Goal: Task Accomplishment & Management: Manage account settings

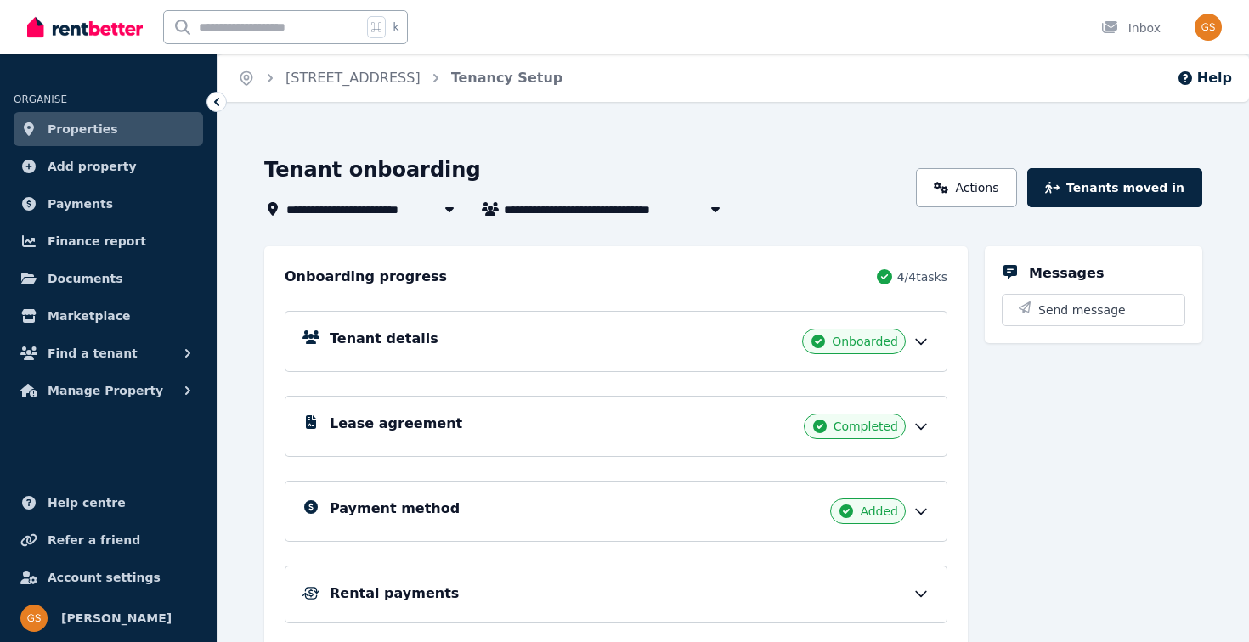
click at [82, 131] on span "Properties" at bounding box center [83, 129] width 71 height 20
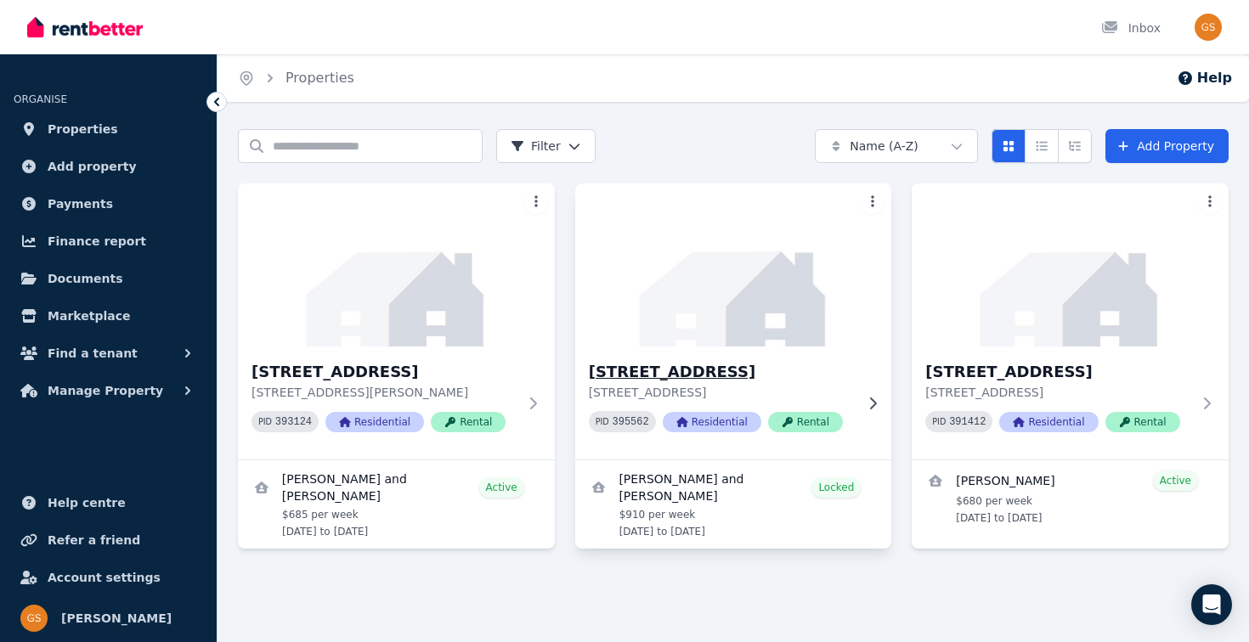
click at [724, 376] on h3 "[STREET_ADDRESS]" at bounding box center [722, 372] width 266 height 24
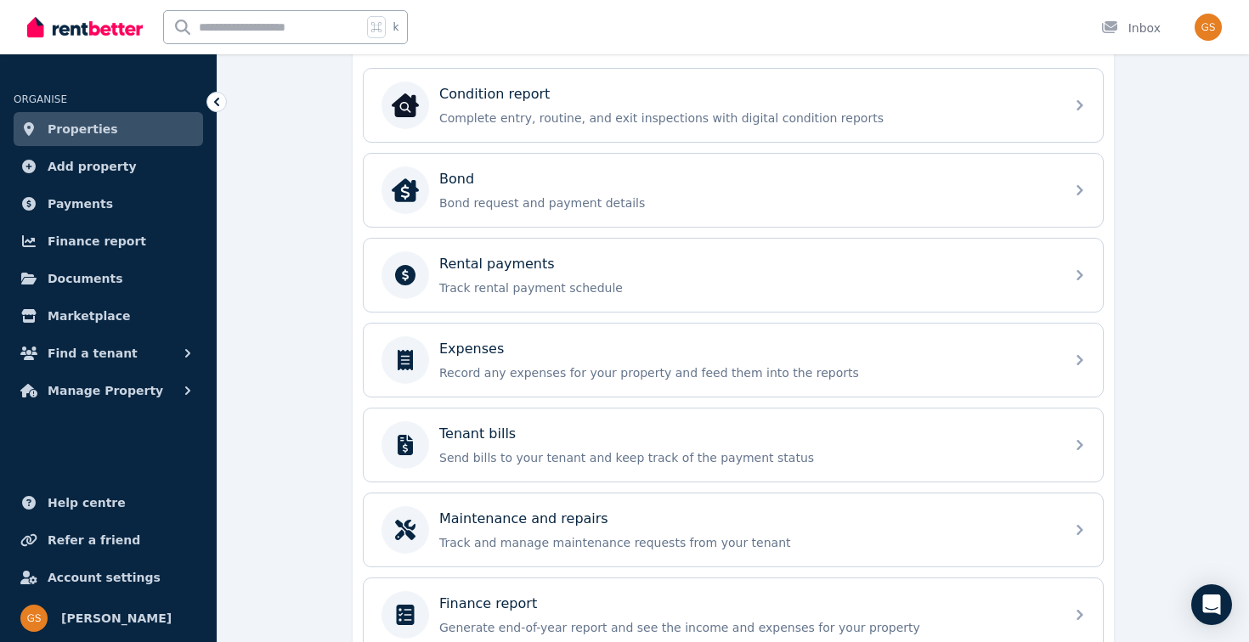
scroll to position [535, 0]
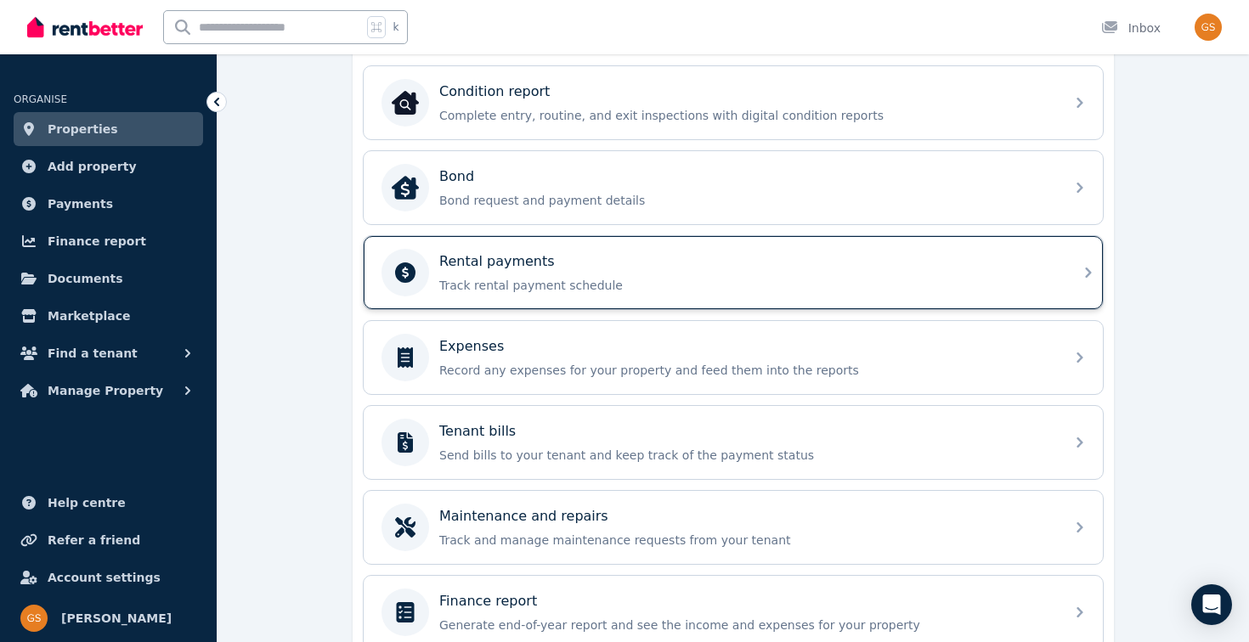
click at [739, 296] on div "Rental payments Track rental payment schedule" at bounding box center [718, 273] width 673 height 48
